Goal: Information Seeking & Learning: Check status

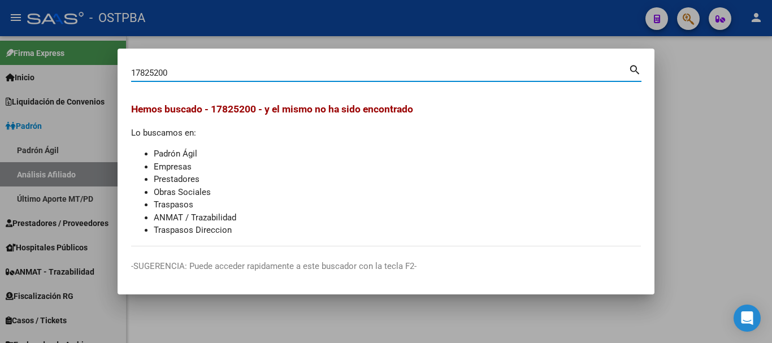
click at [289, 66] on div "17825200 Buscar (apellido, dni, cuil, nro traspaso, cuit, obra social)" at bounding box center [379, 72] width 497 height 17
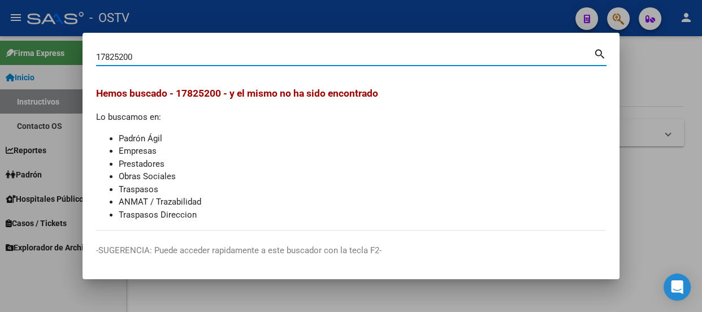
click at [198, 59] on input "17825200" at bounding box center [344, 57] width 497 height 10
click at [197, 58] on input "17825200" at bounding box center [344, 57] width 497 height 10
type input "22444462"
click at [215, 56] on input "22444462" at bounding box center [344, 57] width 497 height 10
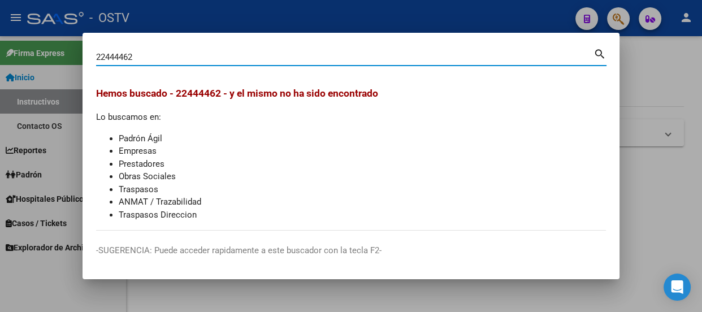
click at [215, 56] on input "22444462" at bounding box center [344, 57] width 497 height 10
click at [194, 64] on div "22444462 Buscar (apellido, dni, cuil, [PERSON_NAME], cuit, obra social)" at bounding box center [344, 57] width 497 height 17
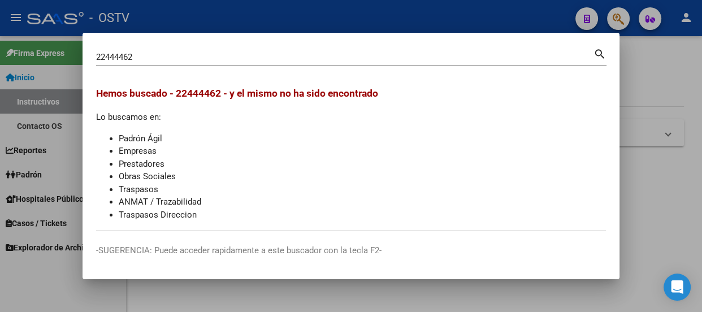
click at [193, 62] on div "22444462 Buscar (apellido, dni, cuil, [PERSON_NAME], cuit, obra social)" at bounding box center [344, 57] width 497 height 17
click at [193, 60] on input "22444462" at bounding box center [344, 57] width 497 height 10
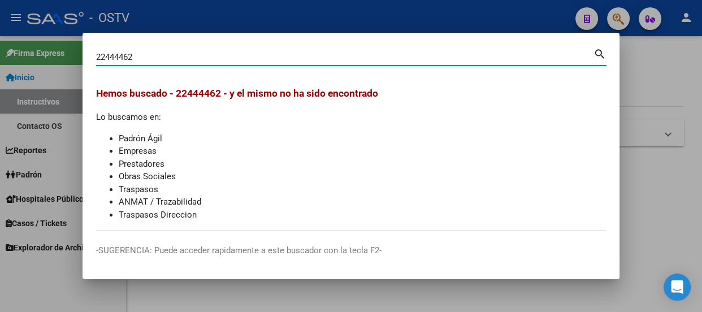
click at [193, 60] on input "22444462" at bounding box center [344, 57] width 497 height 10
paste input "43033321"
type input "43033321"
